Goal: Information Seeking & Learning: Learn about a topic

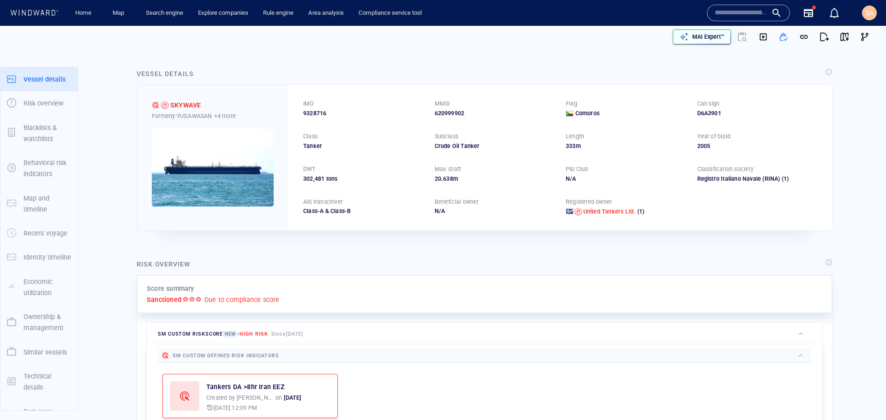
click at [695, 30] on button "MAI Expert™" at bounding box center [702, 37] width 58 height 15
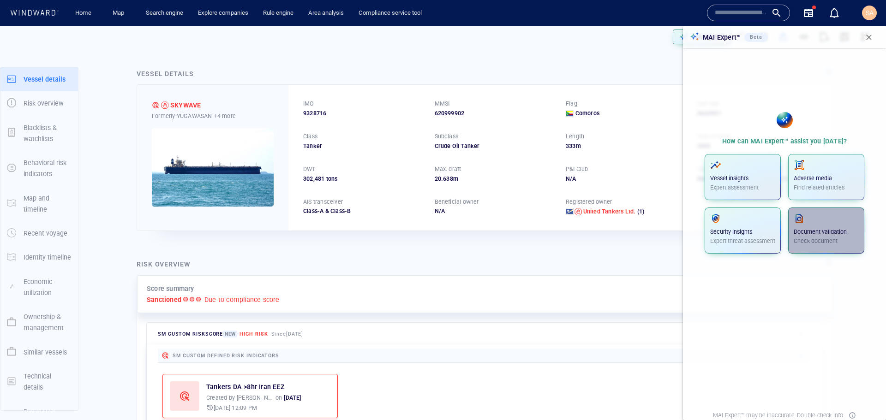
click at [819, 240] on p "Check document" at bounding box center [826, 241] width 65 height 8
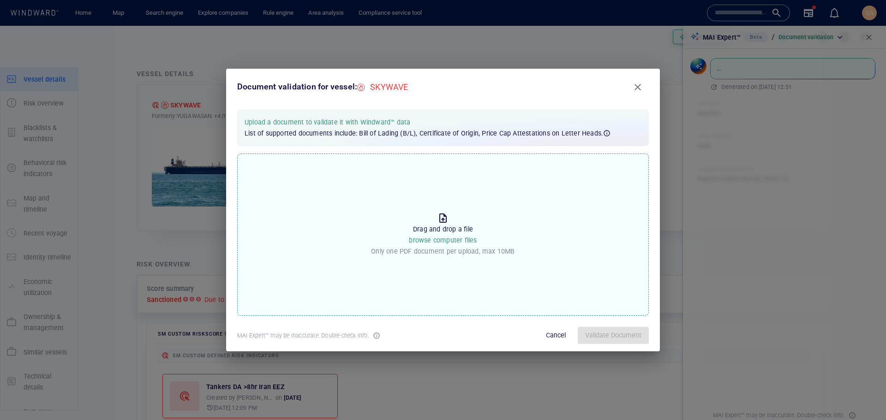
click at [445, 233] on p "Drag and drop a file browse computer files" at bounding box center [443, 235] width 68 height 23
click at [0, 0] on input "Drop the file to proceed Drag and drop a file browse computer files Only one PD…" at bounding box center [0, 0] width 0 height 0
click at [600, 338] on span "Validate Document" at bounding box center [613, 336] width 56 height 12
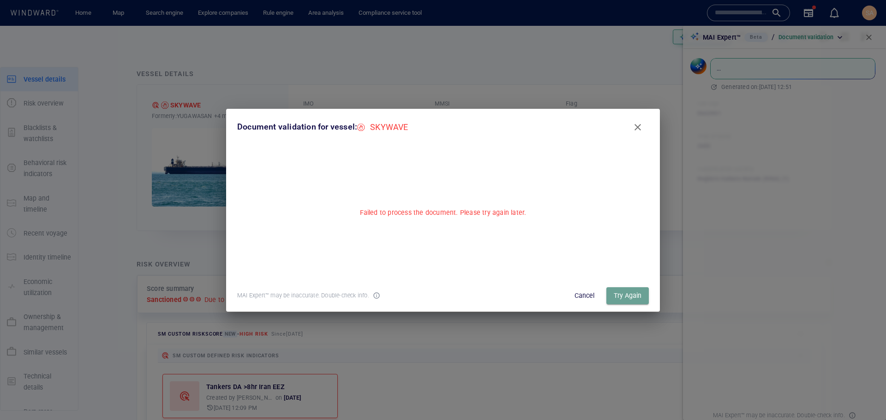
click at [617, 299] on span "Try Again" at bounding box center [628, 296] width 28 height 12
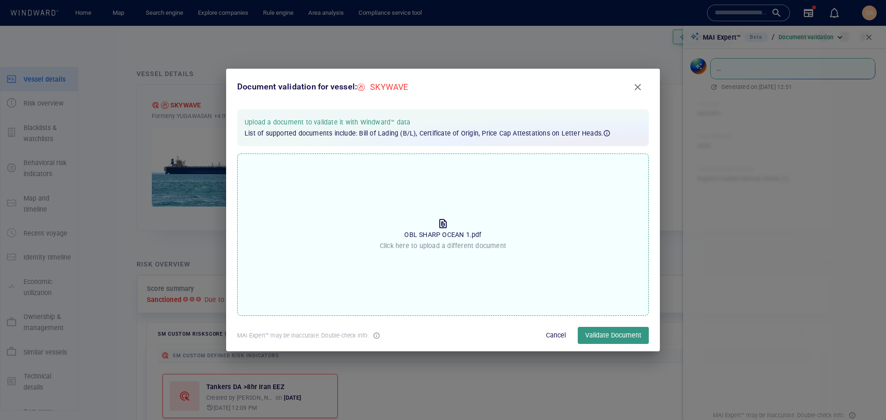
click at [437, 232] on p "OBL SHARP OCEAN 1.pdf" at bounding box center [442, 234] width 77 height 11
click at [0, 0] on input "Drop the file to proceed OBL SHARP OCEAN 1.pdf Click here to upload a different…" at bounding box center [0, 0] width 0 height 0
click at [612, 336] on span "Validate Document" at bounding box center [613, 336] width 56 height 12
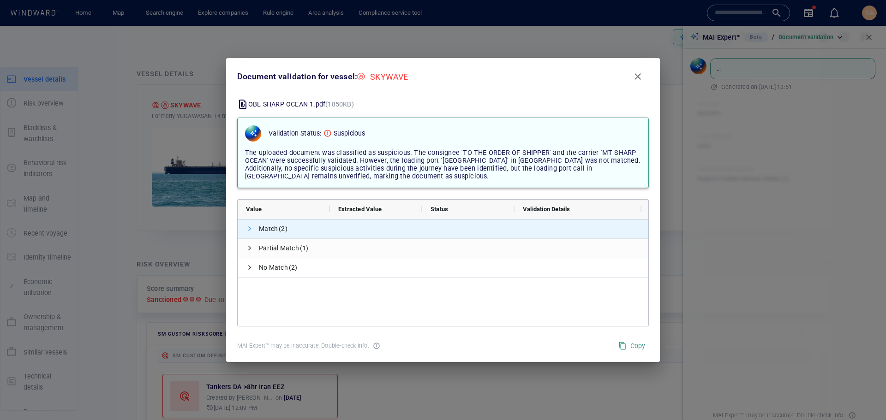
click at [250, 226] on span at bounding box center [249, 228] width 7 height 7
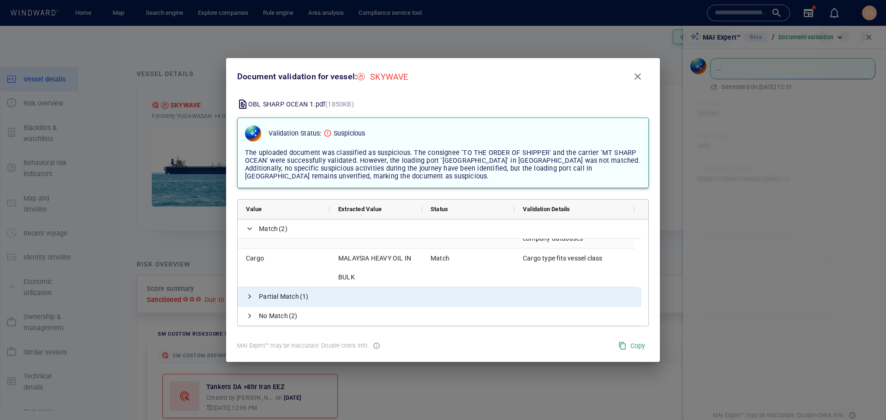
click at [246, 302] on span at bounding box center [249, 296] width 7 height 19
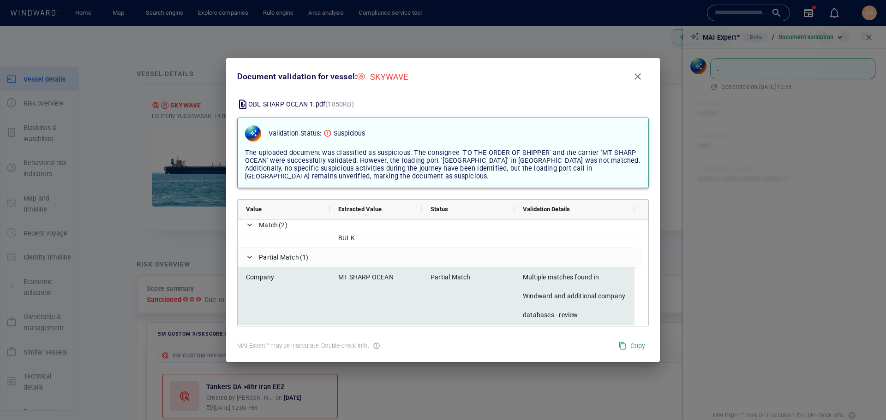
scroll to position [106, 0]
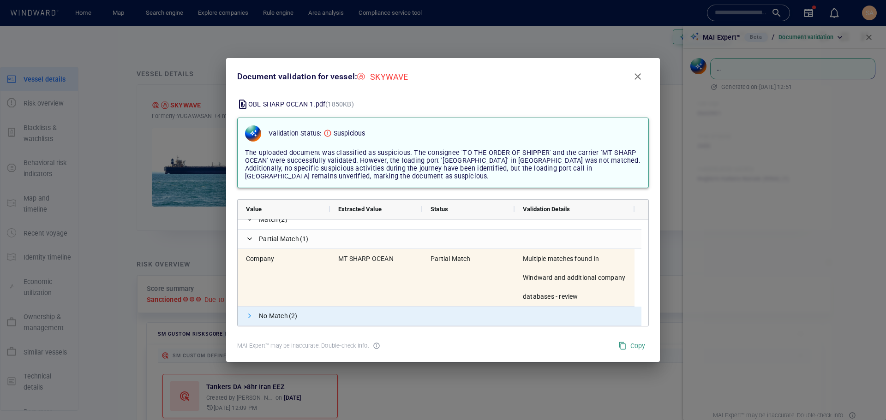
click at [248, 316] on span at bounding box center [249, 315] width 7 height 7
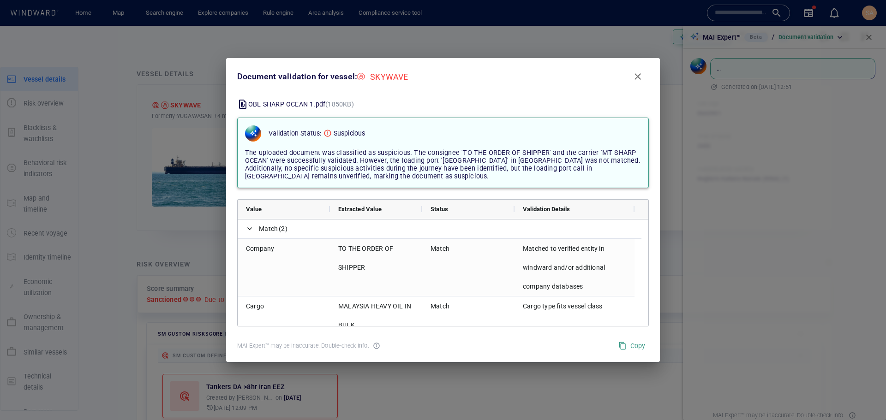
scroll to position [2, 0]
click at [641, 77] on span "Close" at bounding box center [637, 76] width 11 height 11
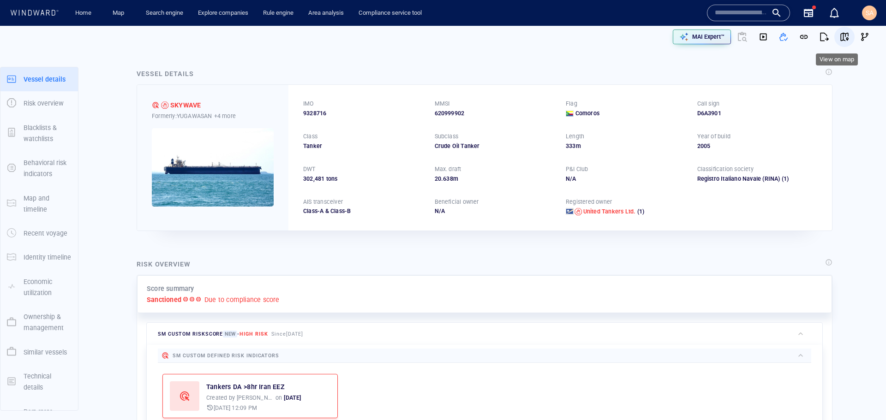
click at [840, 37] on span "button" at bounding box center [844, 36] width 9 height 9
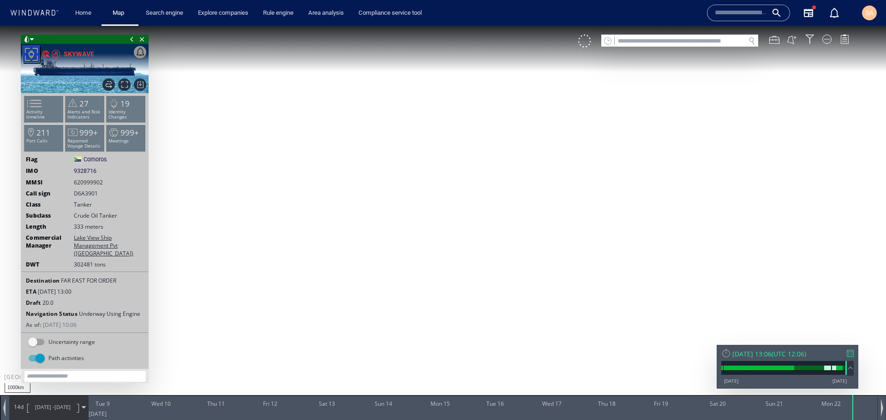
click at [853, 354] on div at bounding box center [850, 353] width 7 height 7
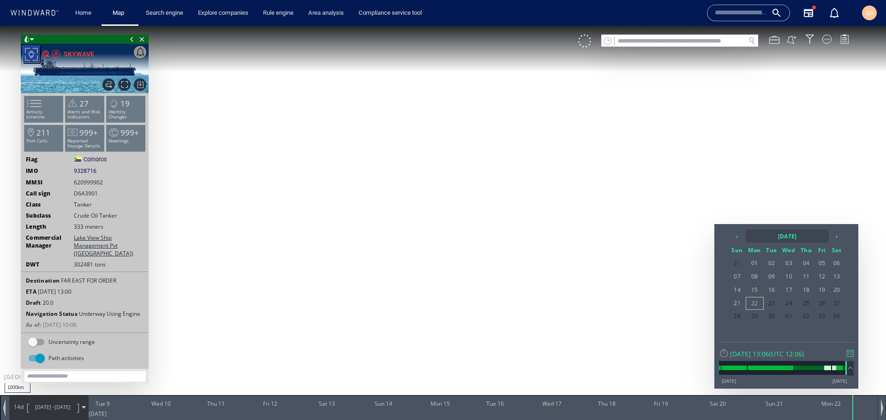
click at [764, 235] on th "2025 September" at bounding box center [787, 236] width 83 height 13
click at [774, 239] on th "2025" at bounding box center [782, 236] width 72 height 13
click at [816, 259] on span "2023" at bounding box center [818, 258] width 22 height 25
click at [821, 288] on span "Aug" at bounding box center [818, 285] width 22 height 25
click at [758, 292] on span "14" at bounding box center [754, 290] width 17 height 12
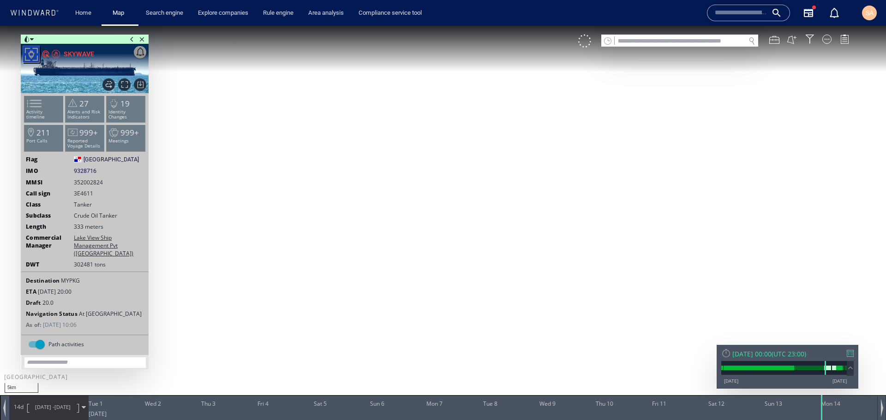
drag, startPoint x: 516, startPoint y: 165, endPoint x: 504, endPoint y: 262, distance: 98.2
click at [504, 262] on canvas "Map" at bounding box center [443, 218] width 886 height 385
click at [849, 351] on div at bounding box center [850, 353] width 7 height 7
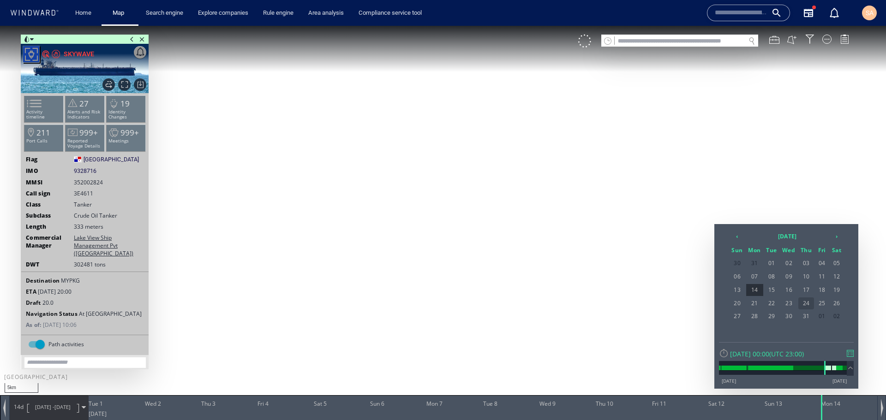
click at [806, 312] on span "31" at bounding box center [806, 317] width 16 height 12
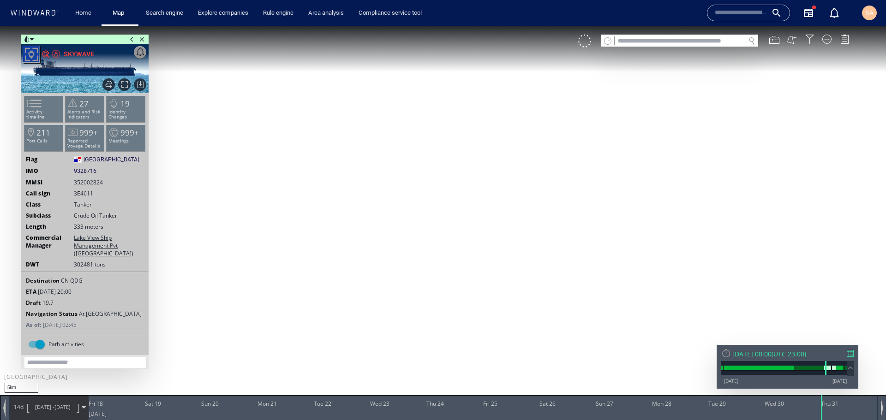
drag, startPoint x: 558, startPoint y: 228, endPoint x: 557, endPoint y: 339, distance: 111.7
click at [557, 339] on canvas "Map" at bounding box center [443, 218] width 886 height 385
drag, startPoint x: 520, startPoint y: 310, endPoint x: 510, endPoint y: 214, distance: 96.9
click at [511, 215] on canvas "Map" at bounding box center [443, 218] width 886 height 385
click at [81, 404] on div "14d 17/08/23 - 31/08/23" at bounding box center [49, 407] width 78 height 23
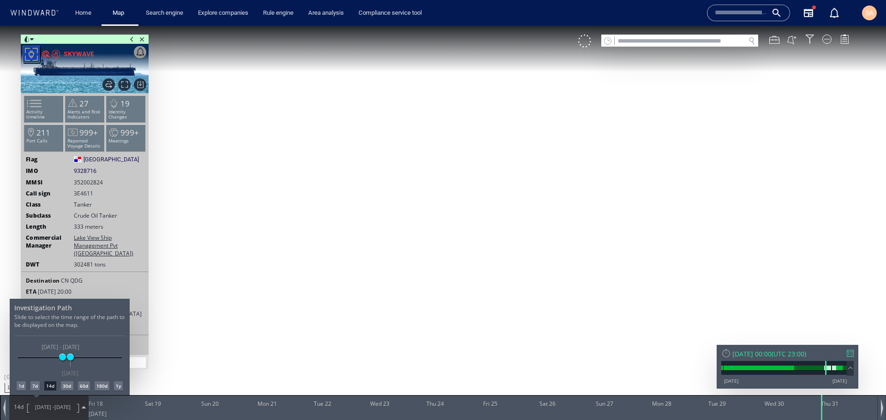
click at [69, 385] on div "30d" at bounding box center [67, 386] width 12 height 9
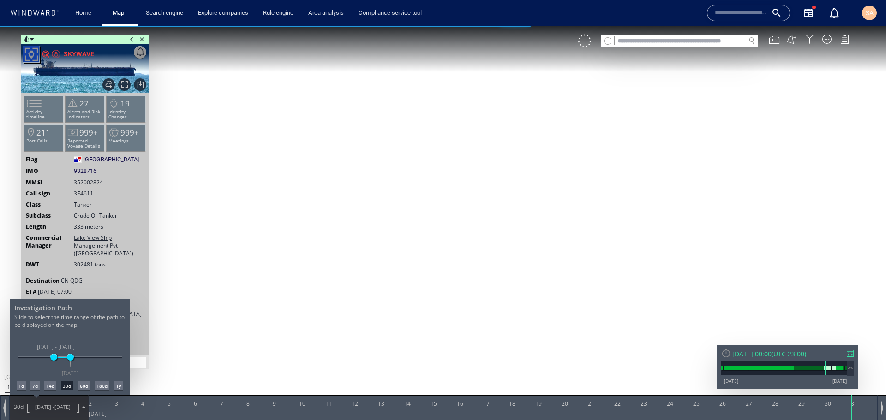
click at [363, 316] on div at bounding box center [443, 223] width 886 height 395
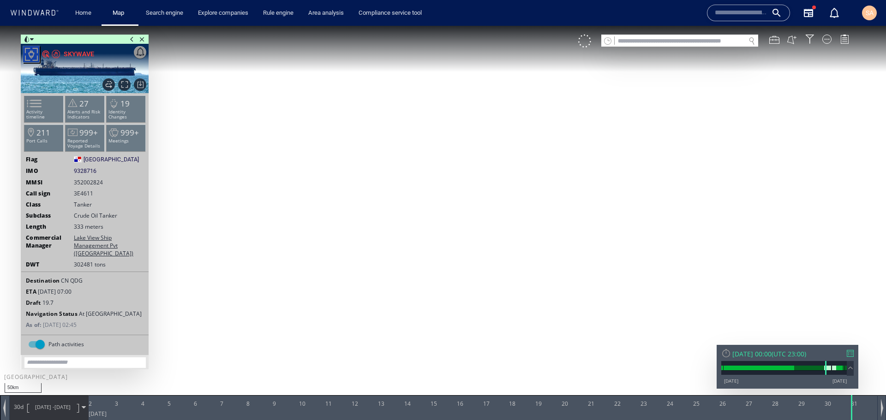
click at [35, 41] on div "Close vessel card" at bounding box center [85, 39] width 128 height 9
click at [30, 38] on span at bounding box center [27, 39] width 6 height 9
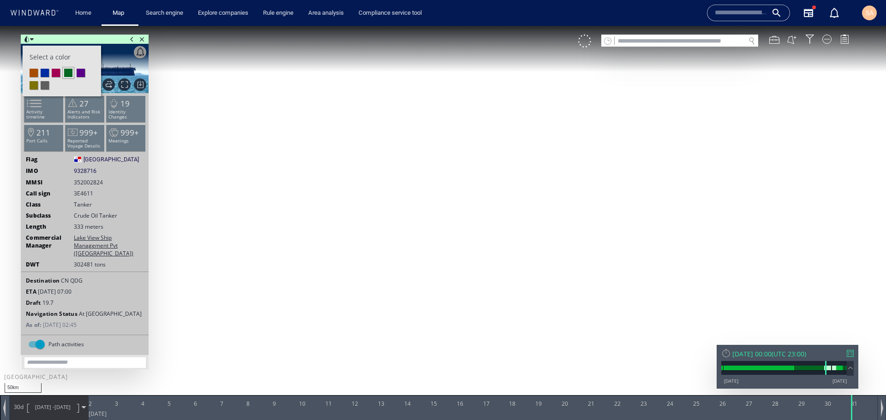
click at [46, 75] on li at bounding box center [45, 73] width 8 height 8
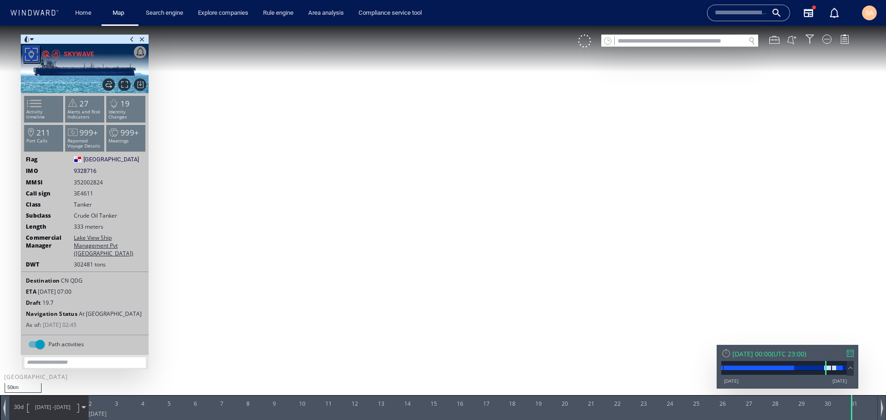
drag, startPoint x: 341, startPoint y: 272, endPoint x: 299, endPoint y: 245, distance: 50.0
click at [299, 245] on canvas "Map" at bounding box center [443, 218] width 886 height 385
click at [33, 41] on span at bounding box center [32, 39] width 4 height 9
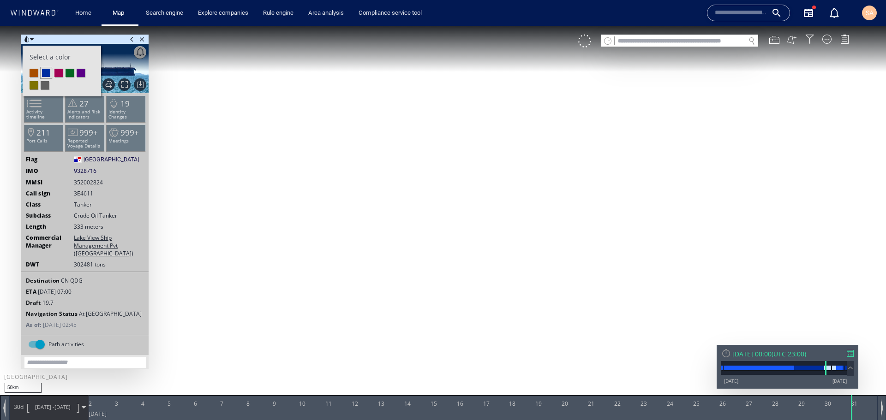
click at [61, 71] on li at bounding box center [58, 73] width 8 height 8
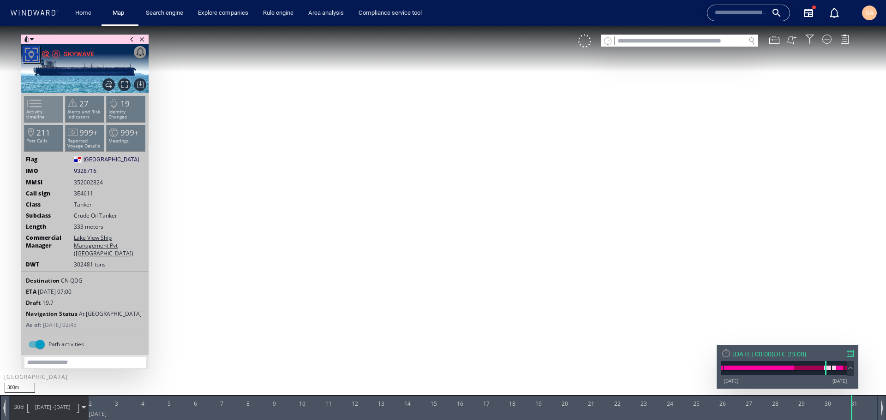
click at [47, 104] on li "Activity timeline" at bounding box center [43, 109] width 39 height 27
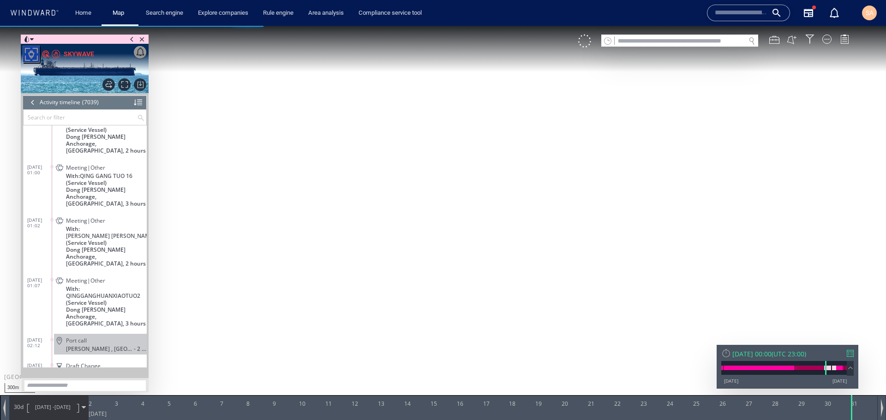
scroll to position [153690, 0]
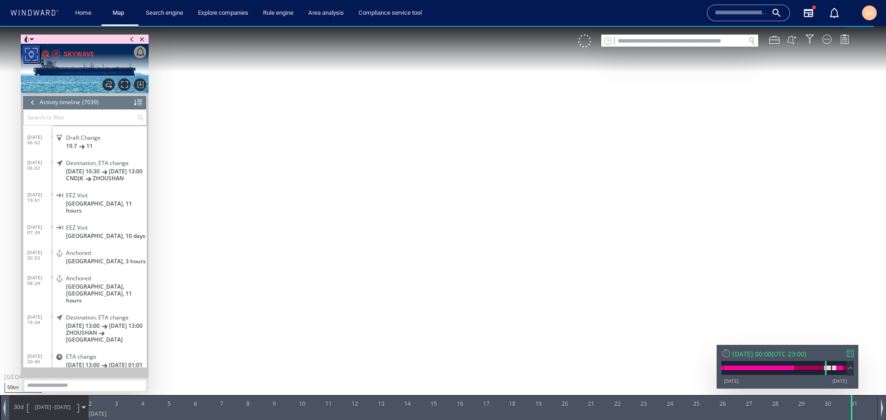
drag, startPoint x: 305, startPoint y: 202, endPoint x: 257, endPoint y: 324, distance: 132.1
click at [257, 314] on canvas "Map" at bounding box center [443, 218] width 886 height 385
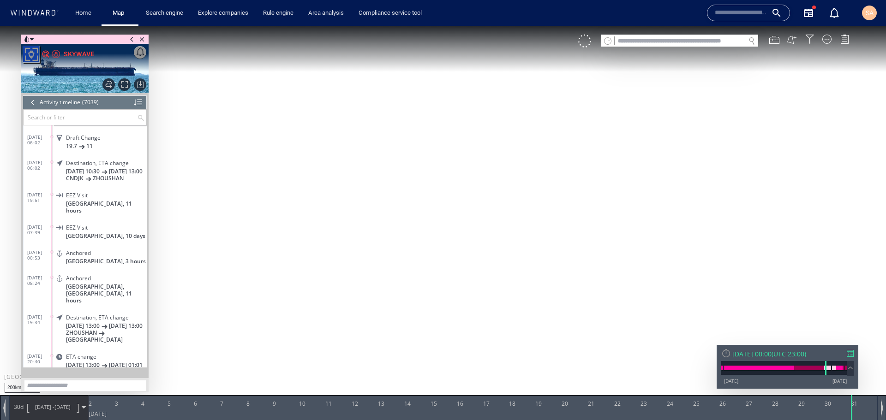
drag, startPoint x: 367, startPoint y: 137, endPoint x: 284, endPoint y: 298, distance: 180.6
click at [284, 298] on canvas "Map" at bounding box center [443, 218] width 886 height 385
drag, startPoint x: 415, startPoint y: 169, endPoint x: 314, endPoint y: 335, distance: 194.2
click at [314, 335] on canvas "Map" at bounding box center [443, 218] width 886 height 385
drag, startPoint x: 417, startPoint y: 161, endPoint x: 361, endPoint y: 301, distance: 151.0
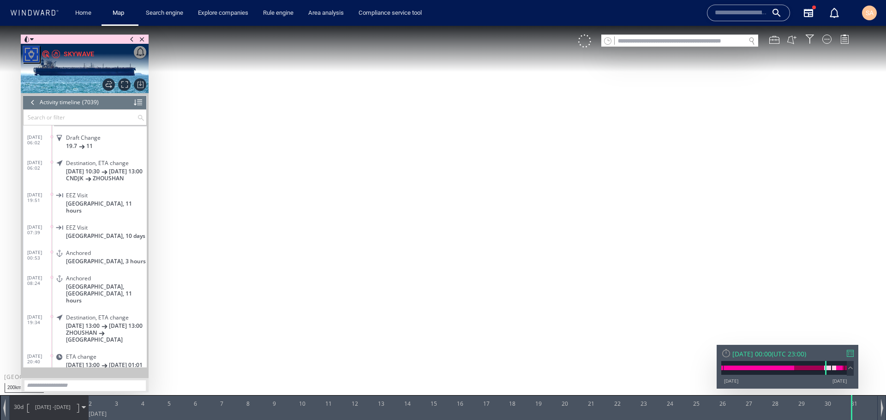
click at [361, 301] on canvas "Map" at bounding box center [443, 218] width 886 height 385
drag, startPoint x: 365, startPoint y: 214, endPoint x: 348, endPoint y: 284, distance: 72.5
click at [348, 284] on canvas "Map" at bounding box center [443, 218] width 886 height 385
click at [851, 354] on div at bounding box center [850, 353] width 7 height 7
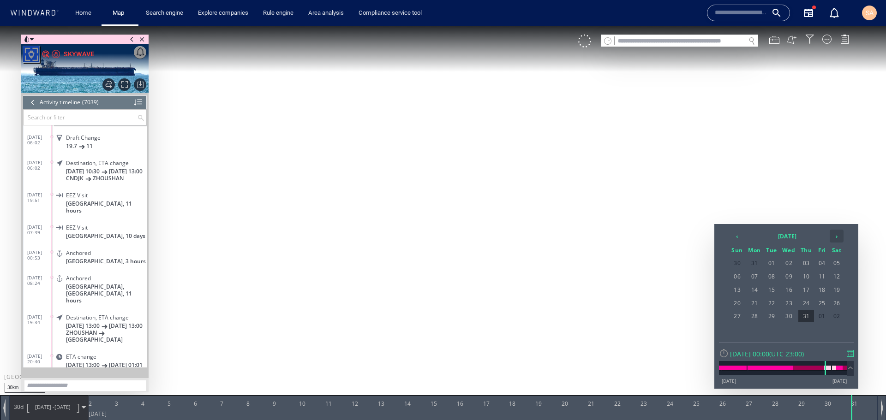
click at [838, 236] on th "›" at bounding box center [837, 236] width 14 height 13
click at [832, 318] on span "30" at bounding box center [837, 317] width 14 height 12
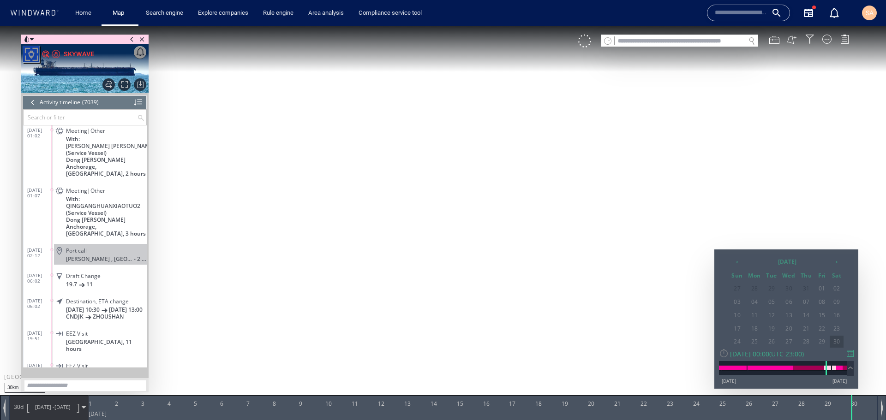
scroll to position [153454, 0]
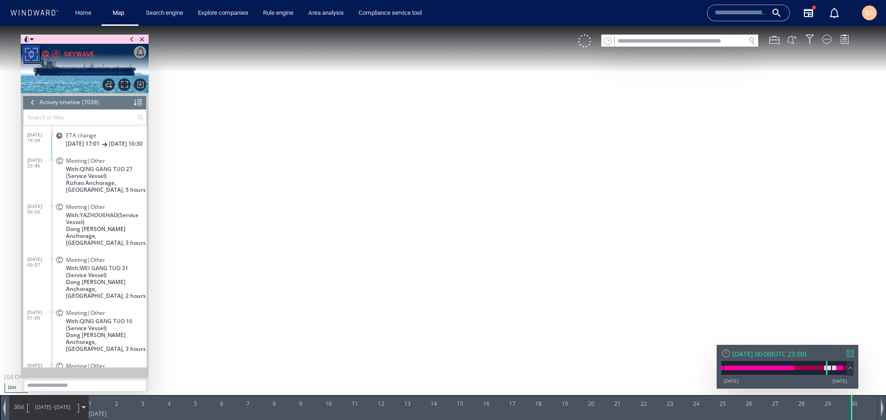
drag, startPoint x: 281, startPoint y: 211, endPoint x: 247, endPoint y: 292, distance: 87.5
click at [247, 292] on canvas "Map" at bounding box center [443, 218] width 886 height 385
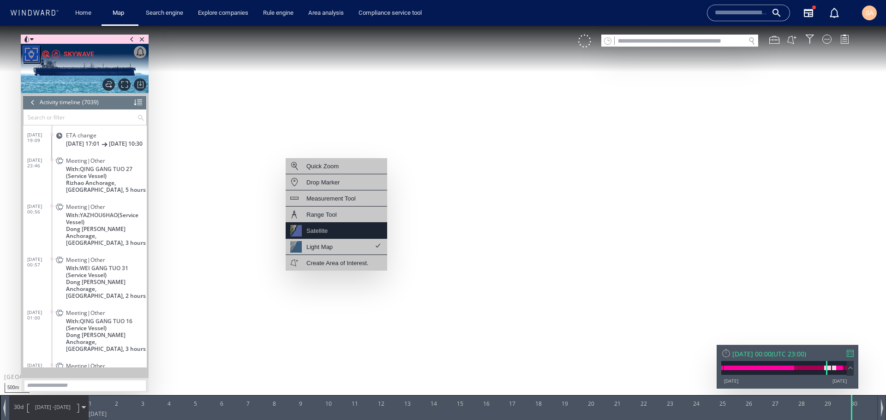
click at [341, 235] on div "Satellite" at bounding box center [337, 231] width 102 height 16
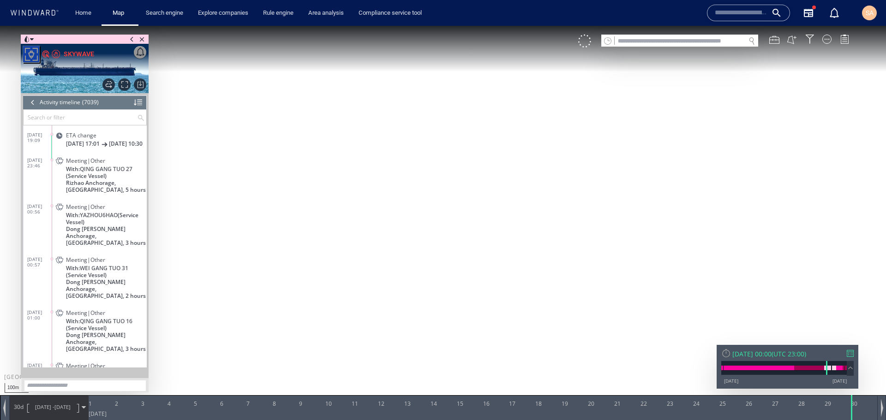
drag, startPoint x: 340, startPoint y: 299, endPoint x: 287, endPoint y: 281, distance: 55.6
click at [287, 281] on canvas "Map" at bounding box center [443, 218] width 886 height 385
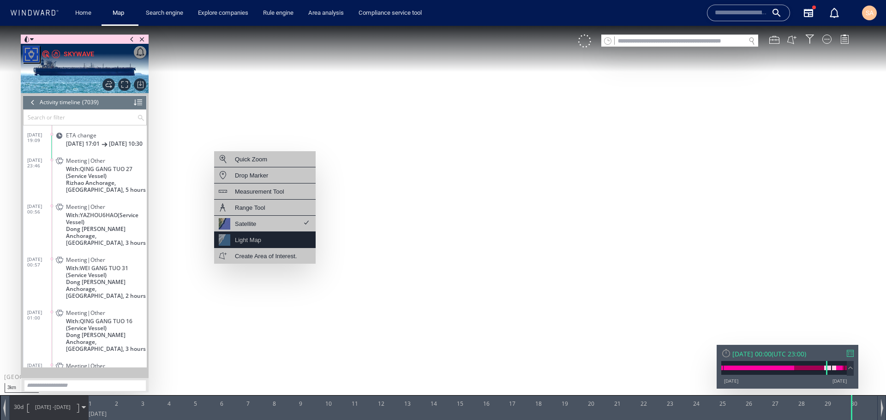
click at [265, 239] on div "Light Map" at bounding box center [265, 240] width 102 height 16
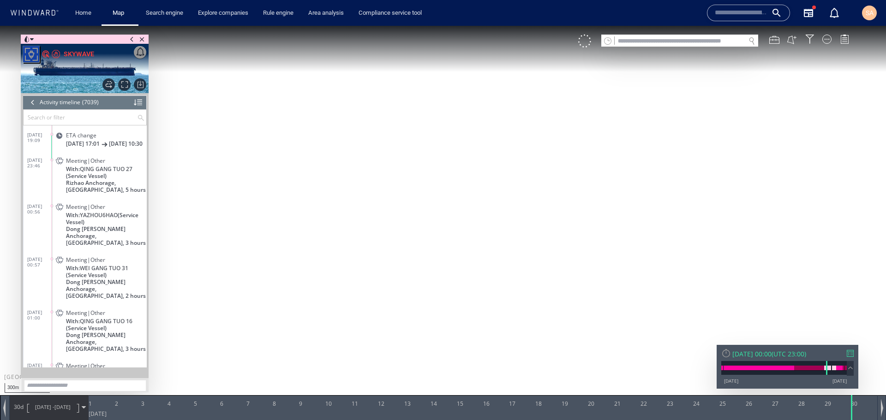
drag, startPoint x: 264, startPoint y: 171, endPoint x: 249, endPoint y: 378, distance: 207.3
click at [249, 378] on canvas "Map" at bounding box center [443, 218] width 886 height 385
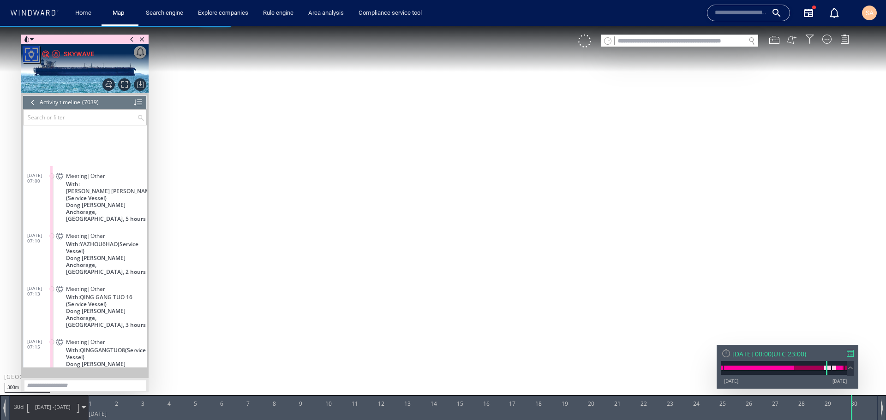
scroll to position [153349, 0]
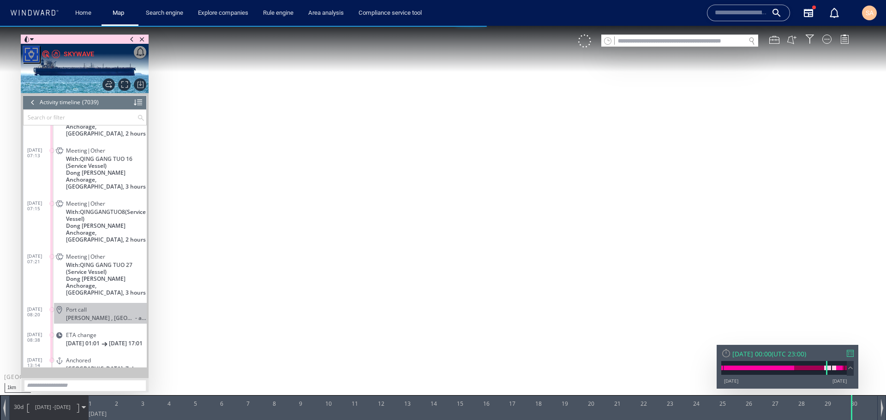
drag, startPoint x: 208, startPoint y: 315, endPoint x: 398, endPoint y: 312, distance: 190.6
click at [398, 312] on canvas "Map" at bounding box center [443, 218] width 886 height 385
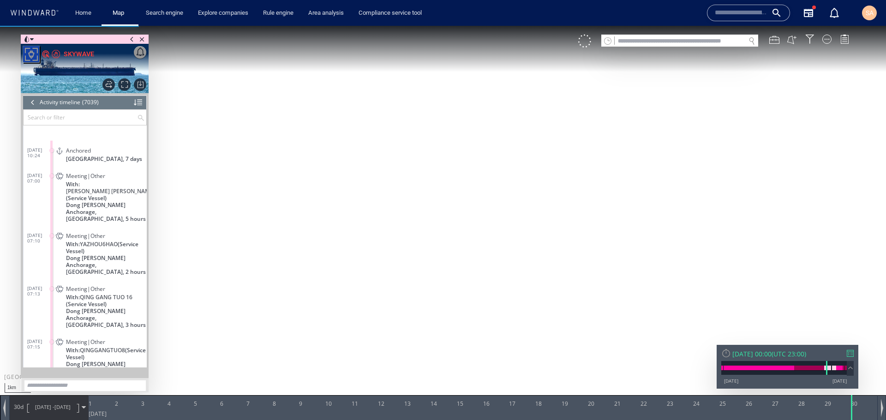
scroll to position [153349, 0]
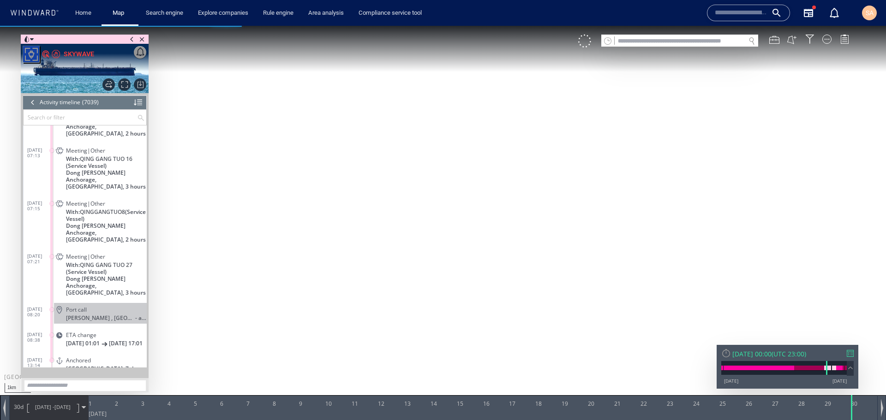
click at [34, 104] on div at bounding box center [33, 103] width 10 height 14
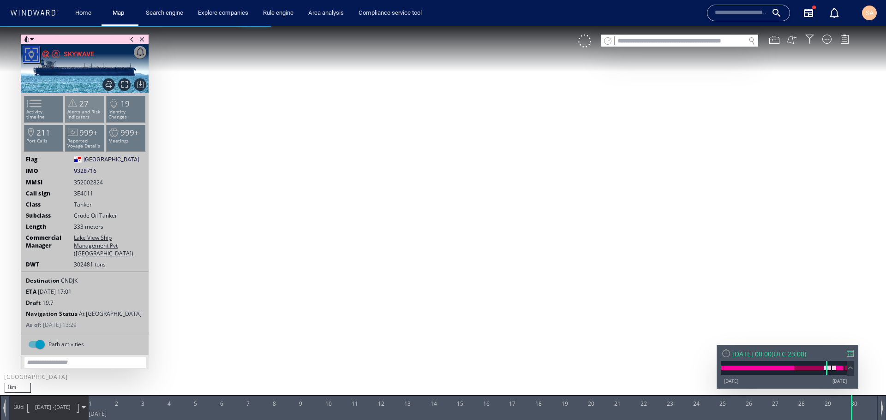
click at [83, 112] on p "Alerts and Risk Indicators" at bounding box center [85, 114] width 39 height 10
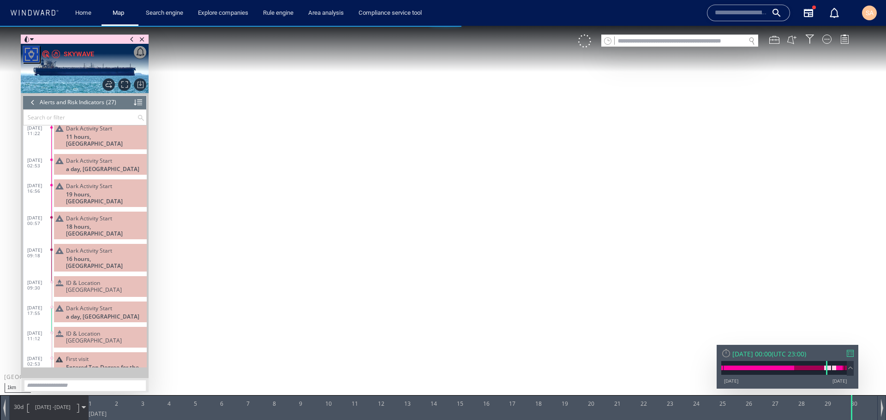
scroll to position [355, 0]
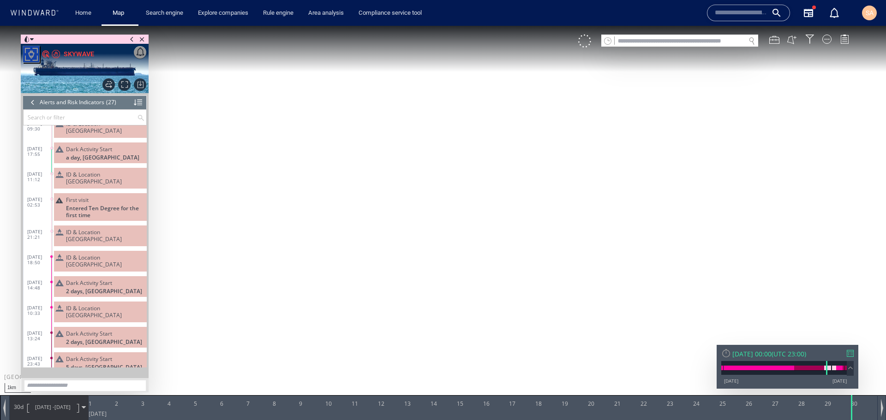
click at [103, 254] on span "ID & Location Tampering" at bounding box center [104, 261] width 77 height 14
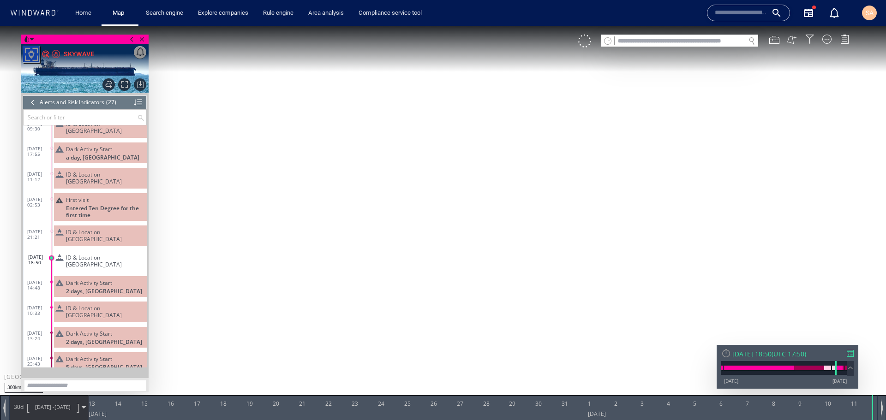
drag, startPoint x: 277, startPoint y: 127, endPoint x: 432, endPoint y: 276, distance: 214.8
click at [433, 277] on canvas "Map" at bounding box center [443, 218] width 886 height 385
drag, startPoint x: 352, startPoint y: 199, endPoint x: 446, endPoint y: 389, distance: 212.0
click at [446, 389] on canvas "Map" at bounding box center [443, 218] width 886 height 385
drag, startPoint x: 265, startPoint y: 234, endPoint x: 241, endPoint y: 152, distance: 85.7
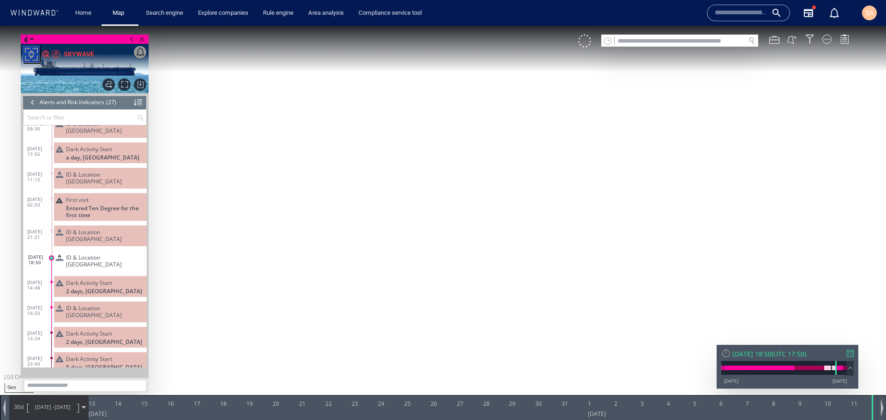
click at [216, 138] on canvas "Map" at bounding box center [443, 218] width 886 height 385
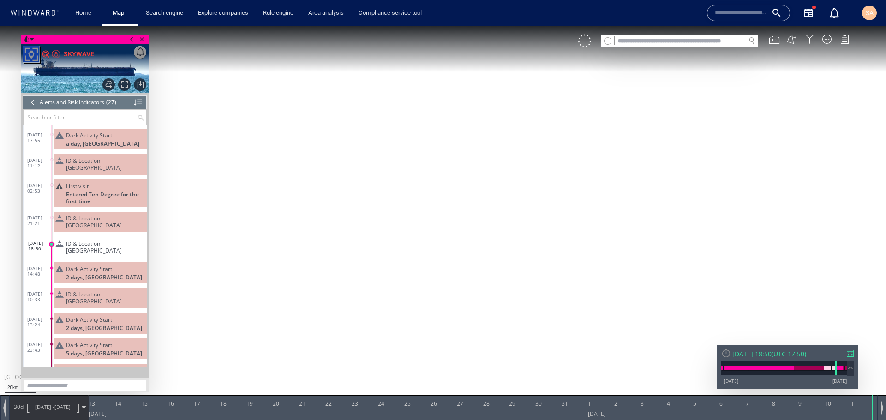
scroll to position [443, 0]
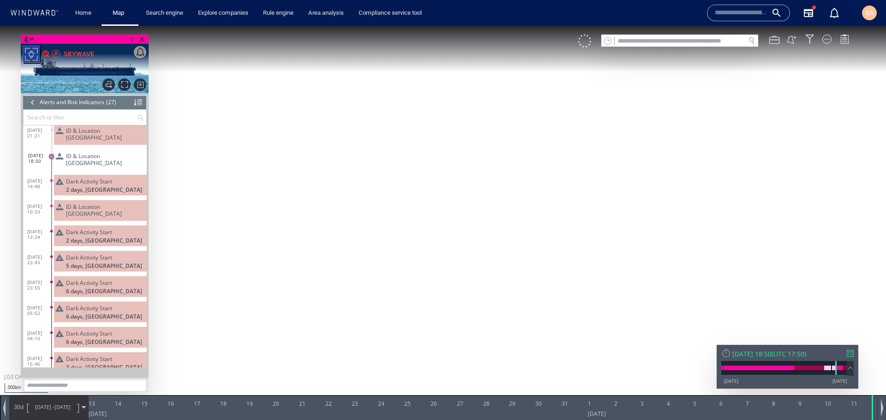
drag, startPoint x: 411, startPoint y: 350, endPoint x: 306, endPoint y: 198, distance: 184.2
click at [309, 200] on canvas "Map" at bounding box center [443, 218] width 886 height 385
drag, startPoint x: 466, startPoint y: 309, endPoint x: 422, endPoint y: 334, distance: 50.2
click at [422, 334] on canvas "Map" at bounding box center [443, 218] width 886 height 385
